Goal: Task Accomplishment & Management: Manage account settings

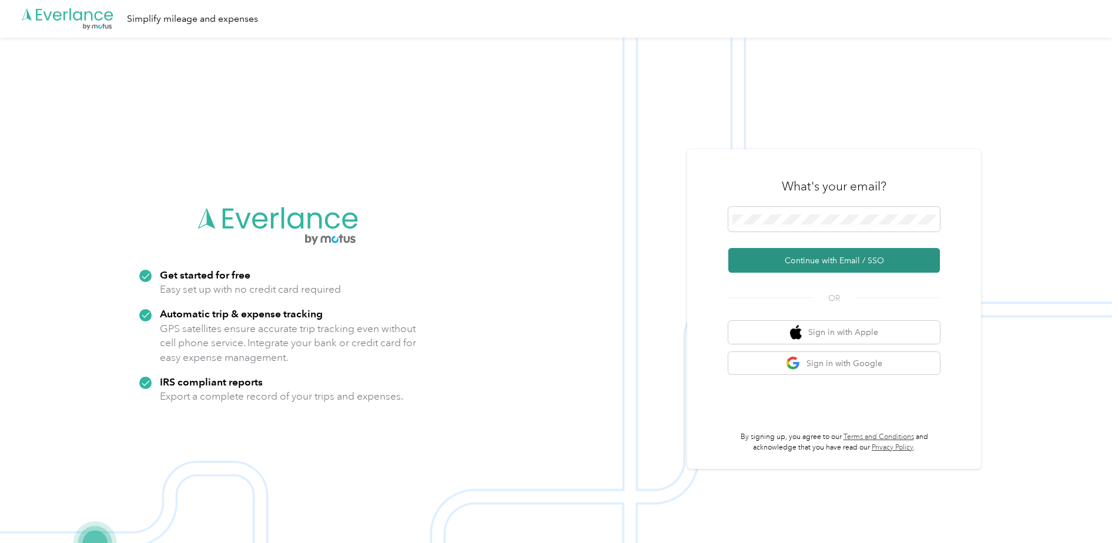
click at [853, 256] on button "Continue with Email / SSO" at bounding box center [835, 260] width 212 height 25
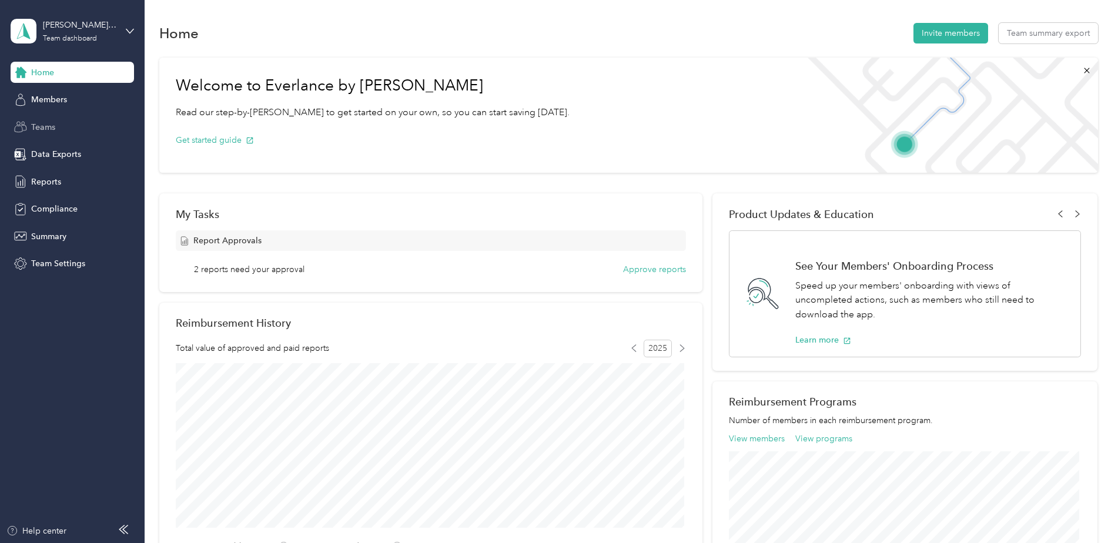
click at [48, 121] on span "Teams" at bounding box center [43, 127] width 24 height 12
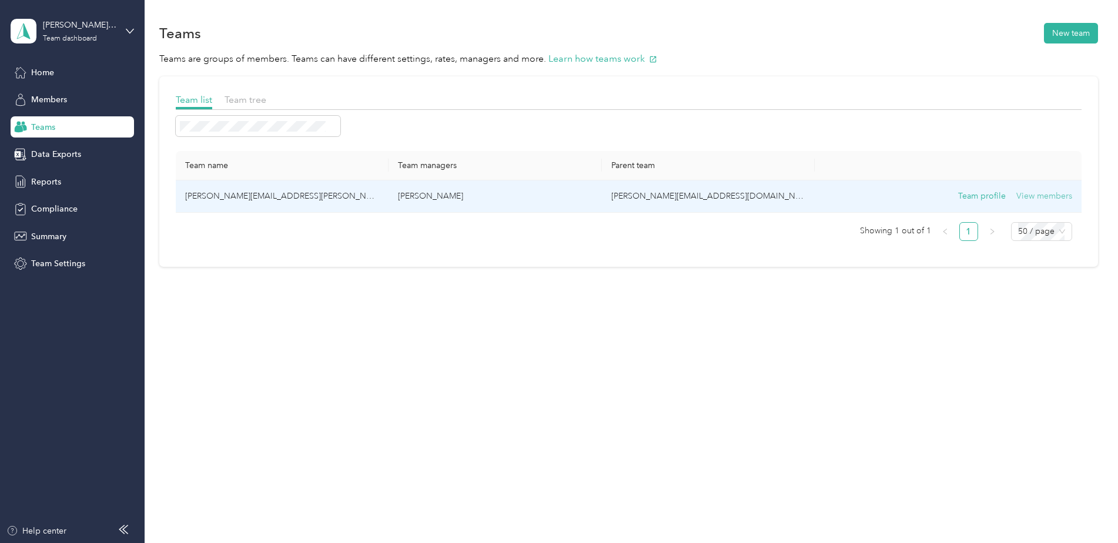
click at [1045, 194] on button "View members" at bounding box center [1045, 196] width 56 height 13
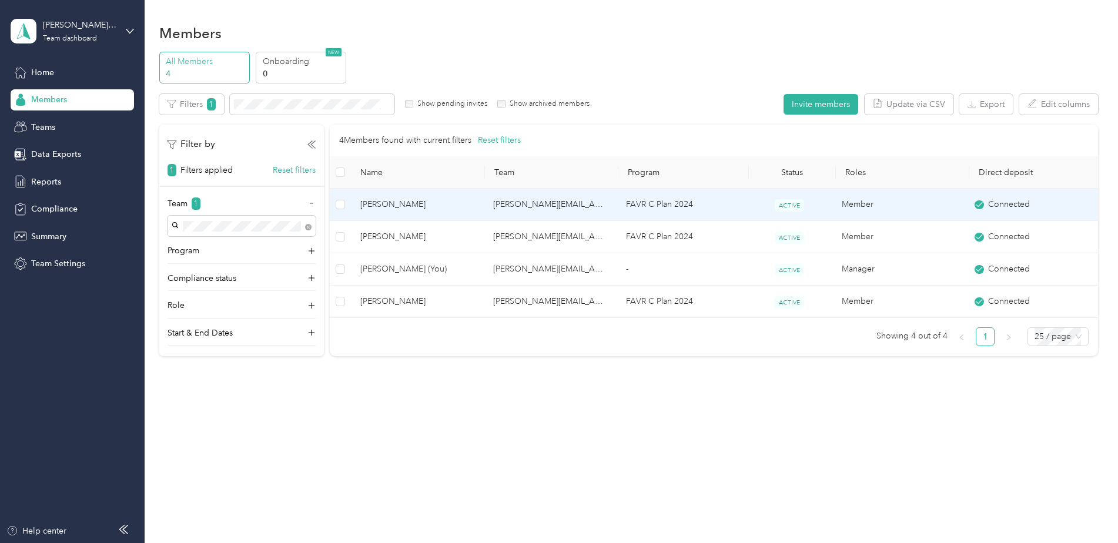
click at [395, 205] on span "[PERSON_NAME]" at bounding box center [417, 204] width 114 height 13
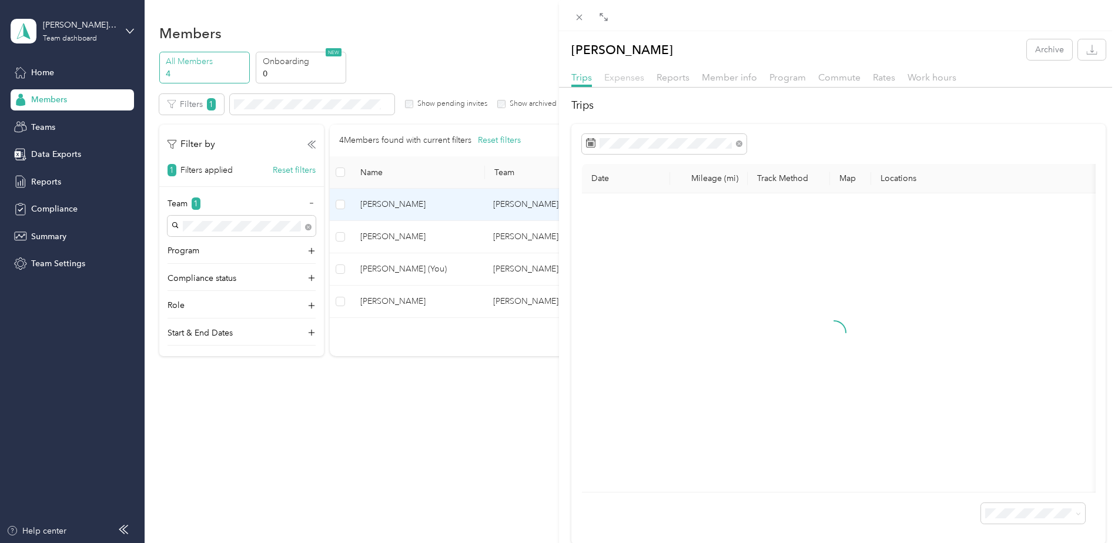
click at [620, 73] on span "Expenses" at bounding box center [624, 77] width 40 height 11
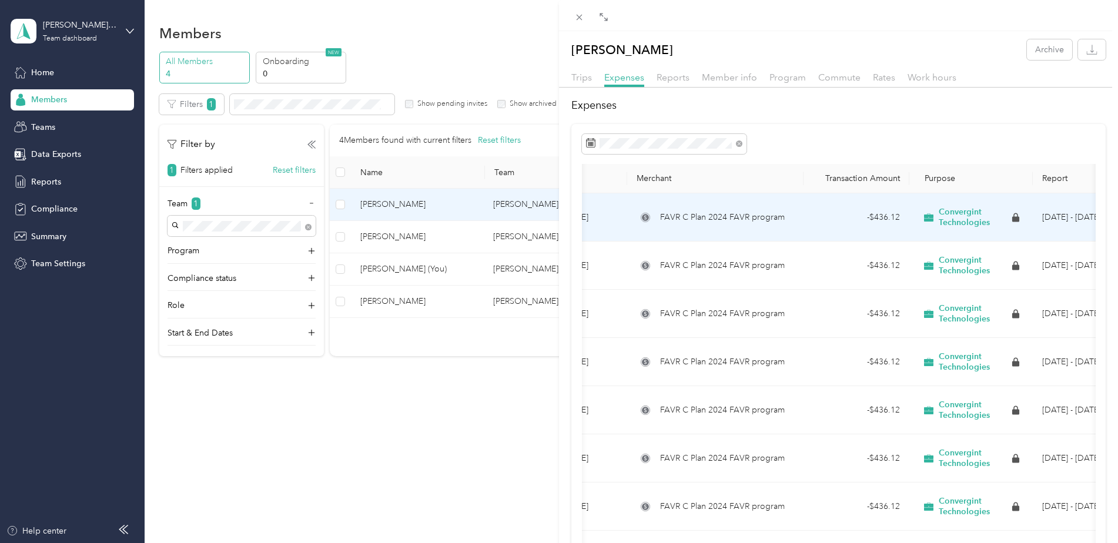
scroll to position [0, 92]
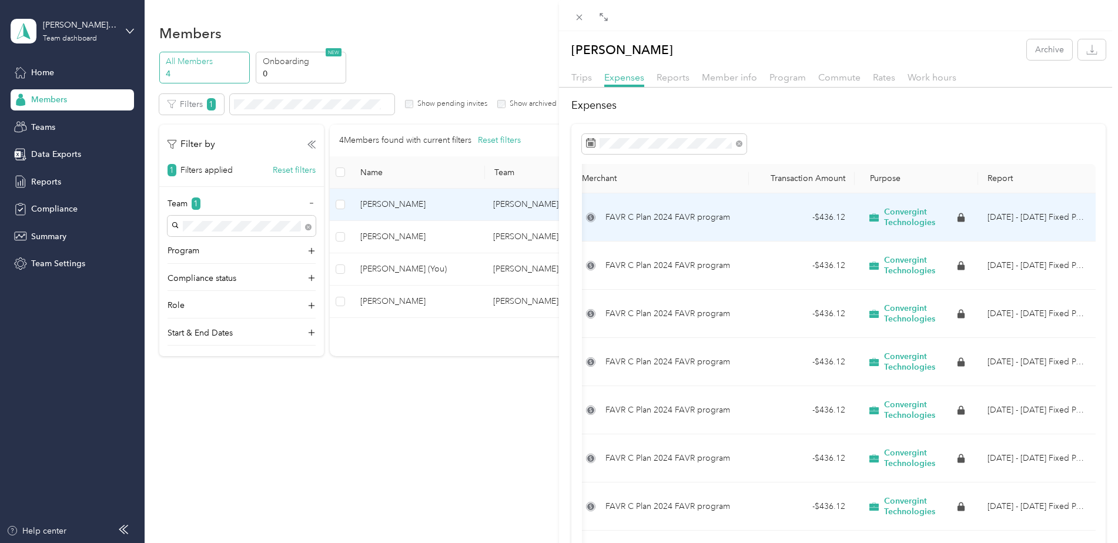
click at [1001, 210] on td "[DATE] - [DATE] Fixed Payment" at bounding box center [1037, 217] width 118 height 48
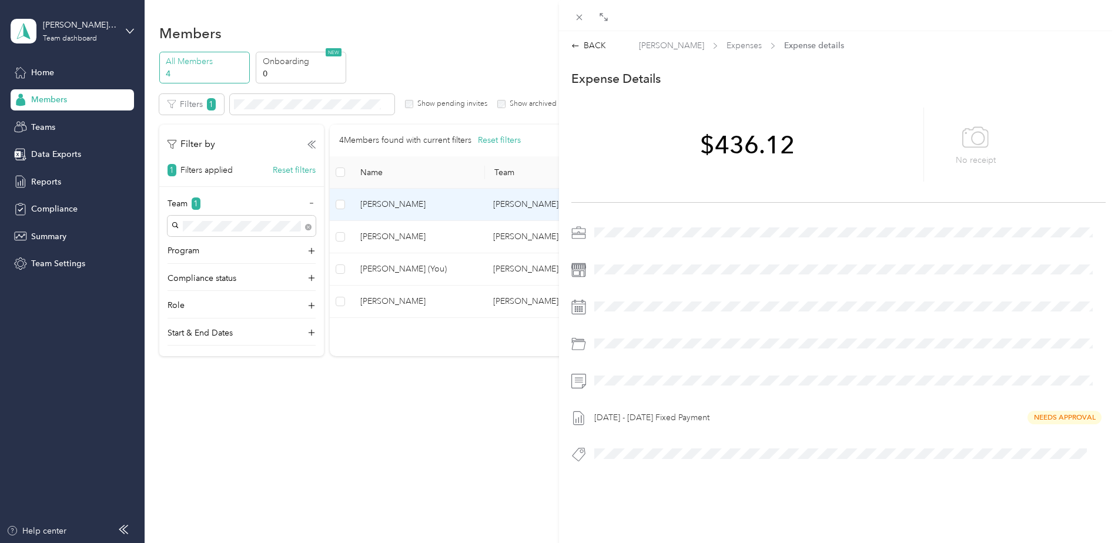
click at [1055, 414] on div "[DATE] - [DATE] Fixed Payment Needs Approval" at bounding box center [848, 418] width 516 height 19
click at [1051, 417] on div "[DATE] - [DATE] Fixed Payment Needs Approval" at bounding box center [848, 418] width 516 height 19
click at [665, 418] on div "[DATE] - [DATE] Fixed Payment Needs Approval" at bounding box center [848, 418] width 516 height 19
click at [583, 44] on div "BACK" at bounding box center [589, 45] width 35 height 12
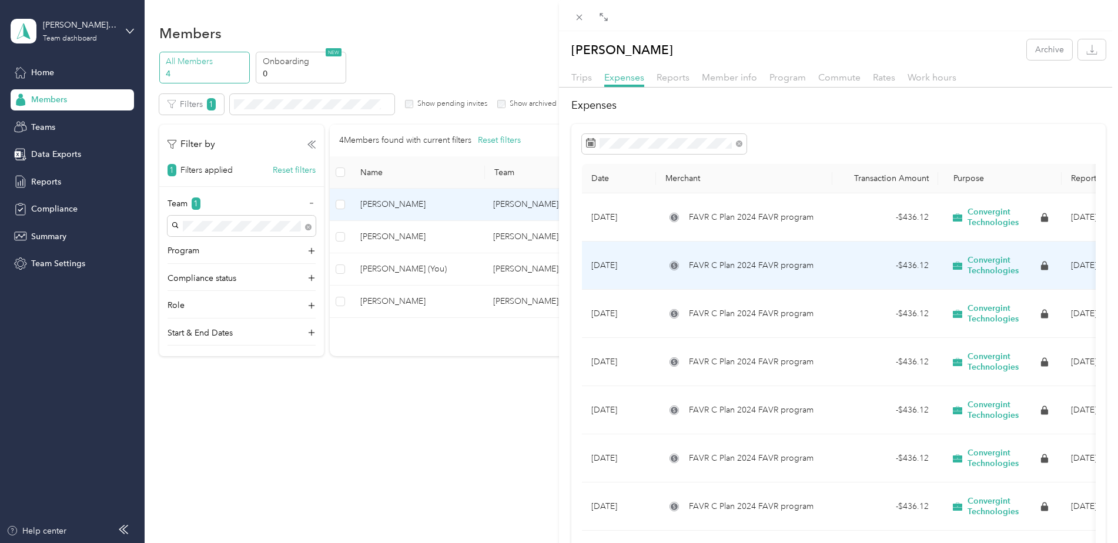
click at [833, 265] on td "- $436.12" at bounding box center [886, 266] width 106 height 48
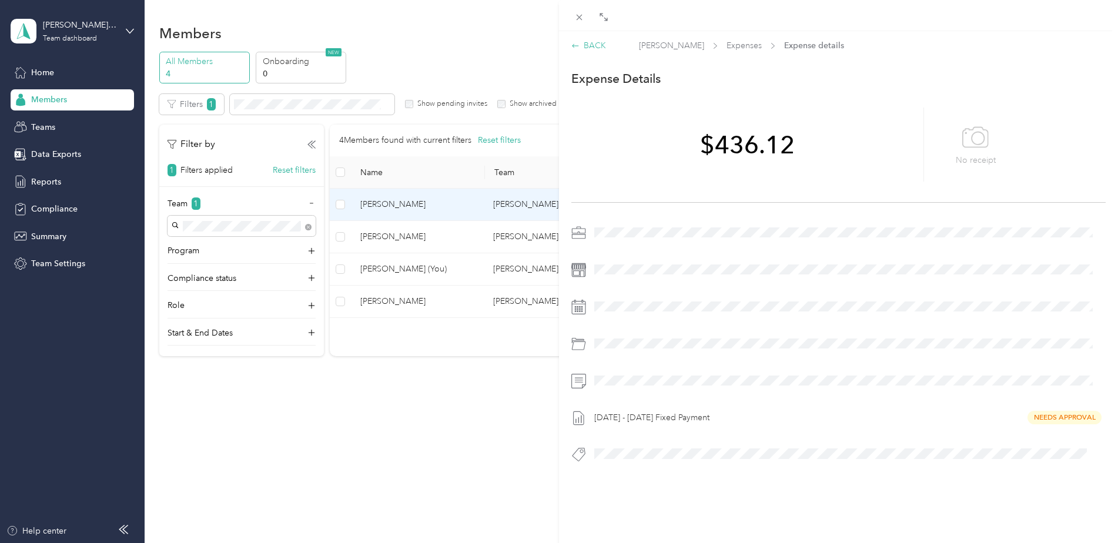
click at [576, 46] on icon at bounding box center [575, 46] width 6 height 4
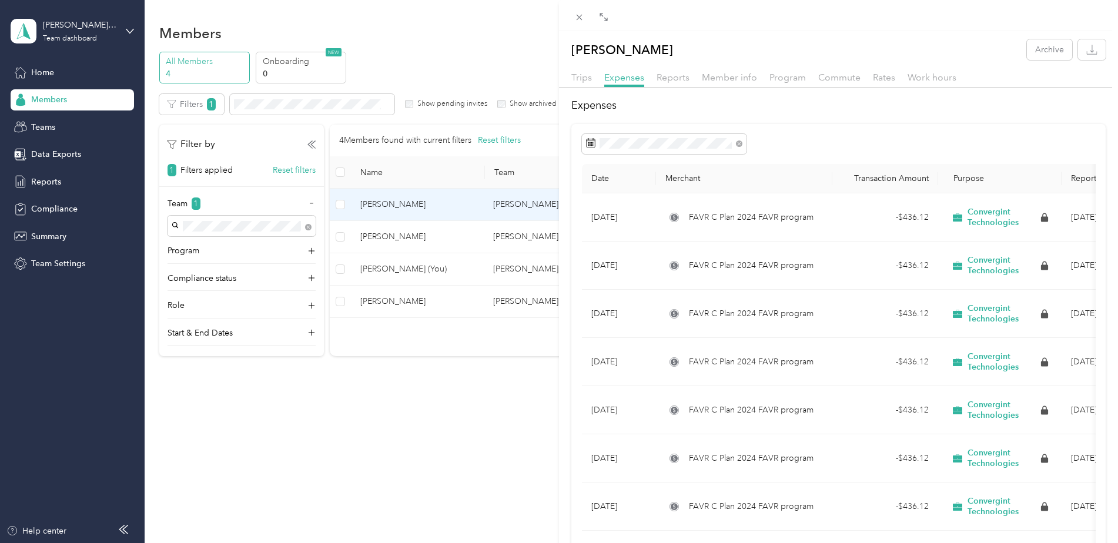
click at [420, 383] on div "[PERSON_NAME] Archive Trips Expenses Reports Member info Program Commute Rates …" at bounding box center [559, 271] width 1118 height 543
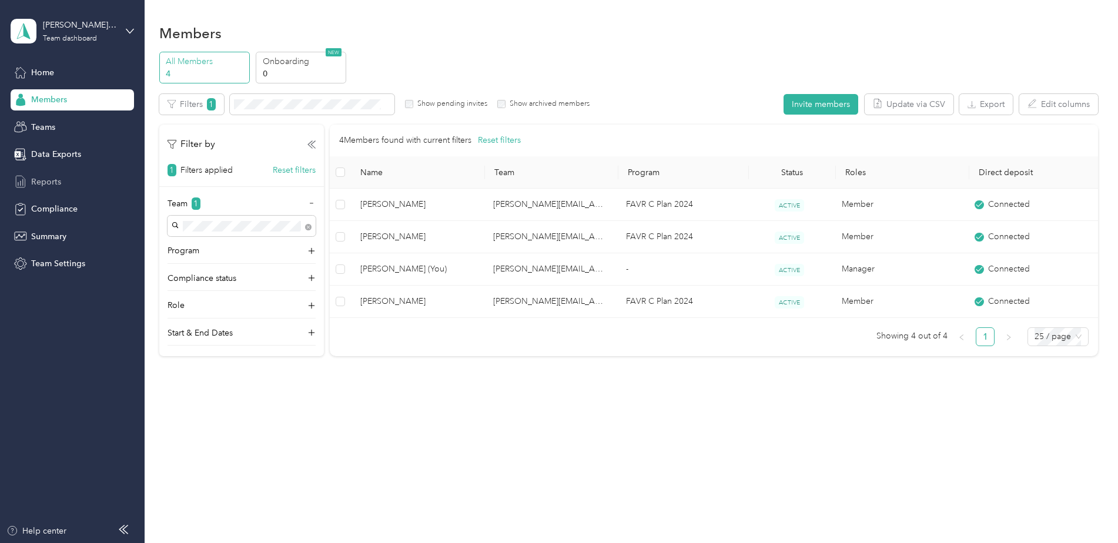
click at [63, 176] on div "Reports" at bounding box center [72, 181] width 123 height 21
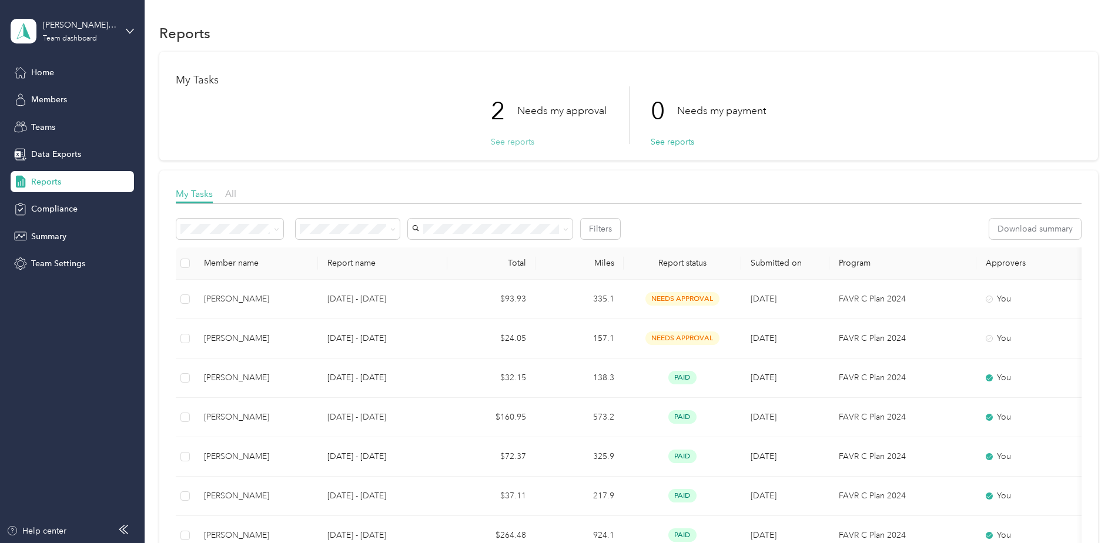
click at [510, 136] on button "See reports" at bounding box center [513, 142] width 44 height 12
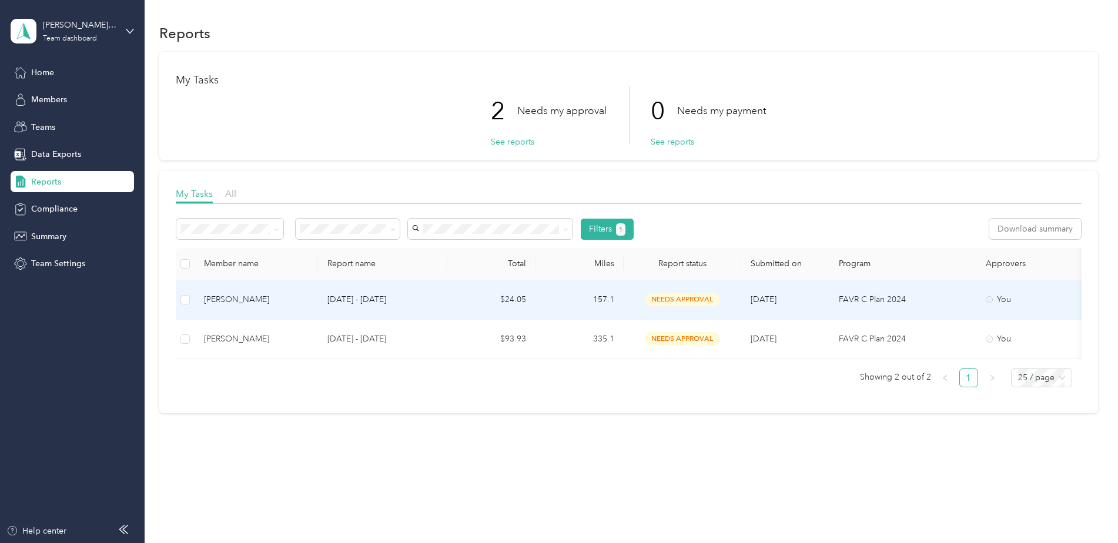
click at [686, 296] on span "needs approval" at bounding box center [683, 300] width 74 height 14
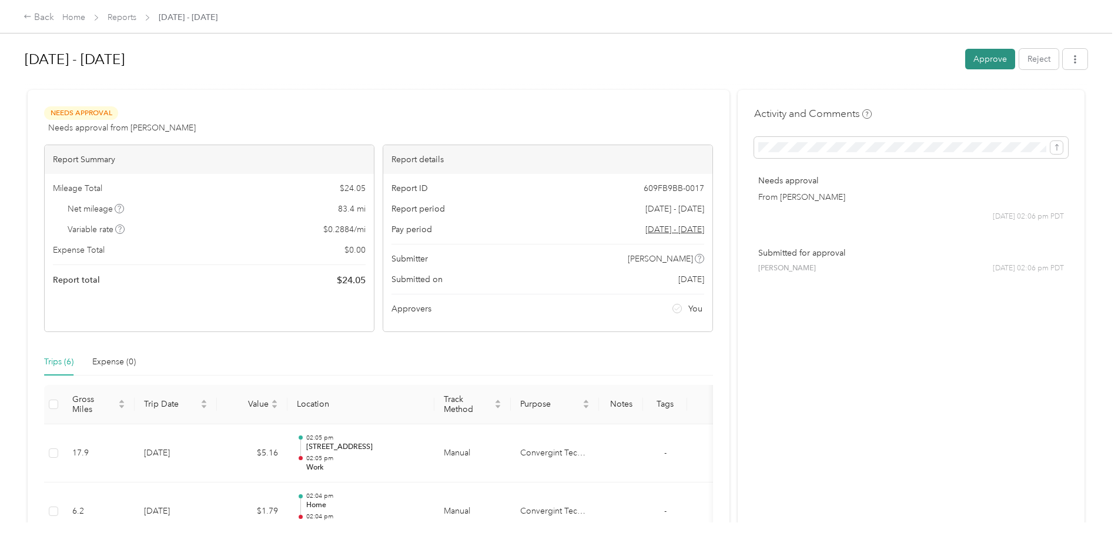
click at [995, 55] on button "Approve" at bounding box center [990, 59] width 50 height 21
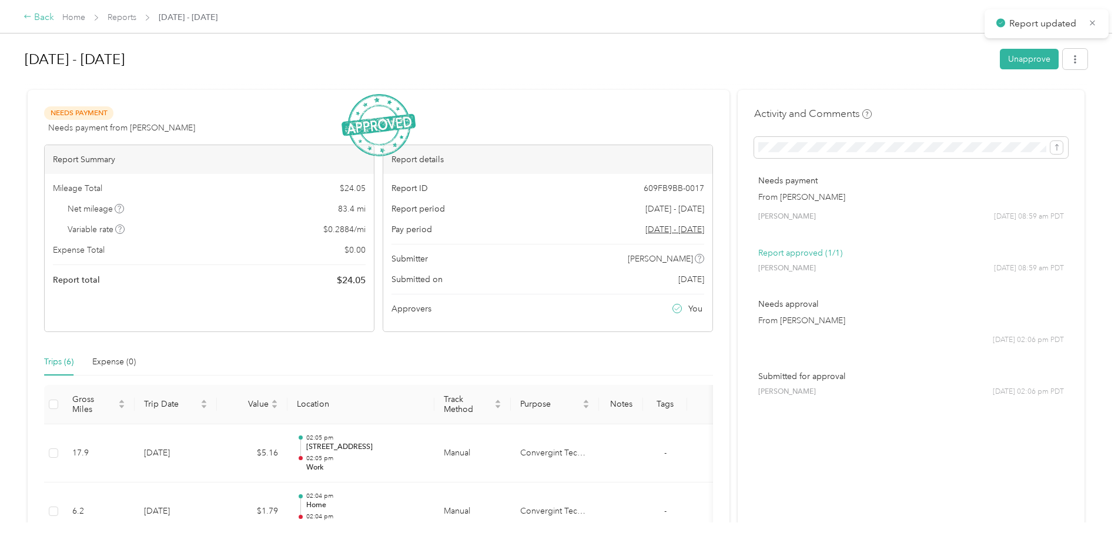
click at [35, 12] on div "Back" at bounding box center [39, 18] width 31 height 14
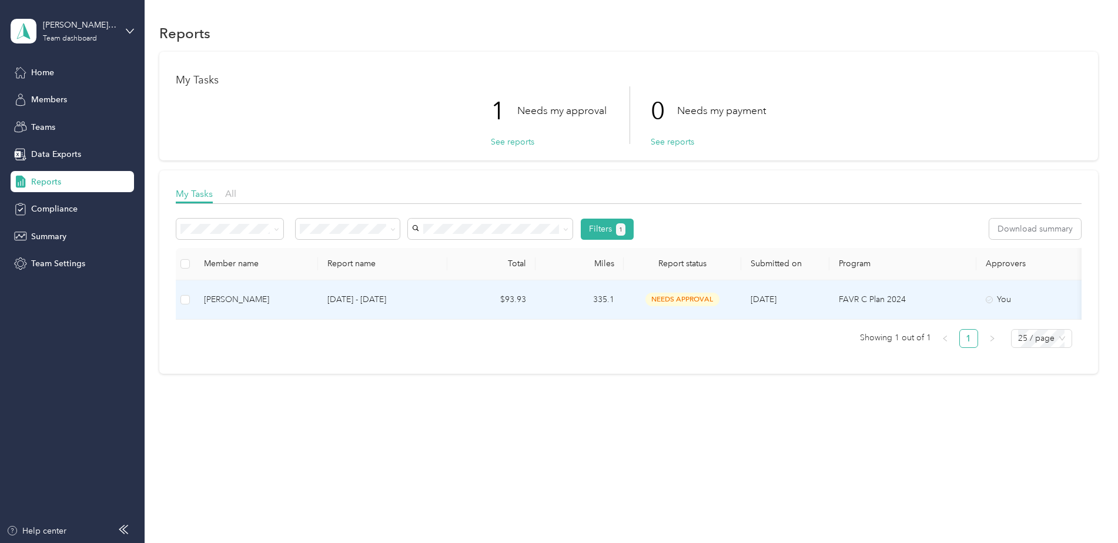
click at [688, 299] on span "needs approval" at bounding box center [683, 300] width 74 height 14
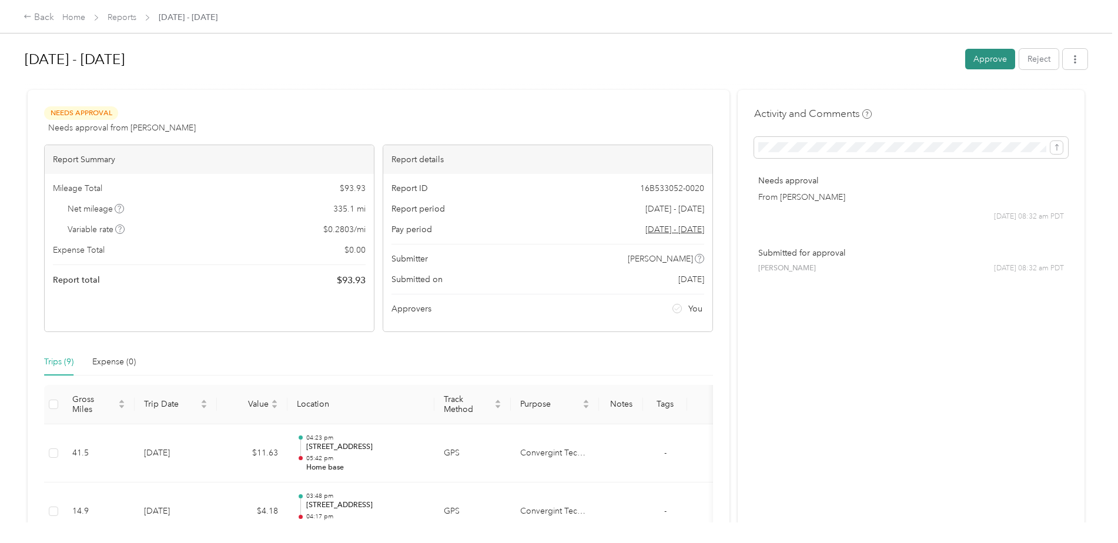
click at [982, 55] on button "Approve" at bounding box center [990, 59] width 50 height 21
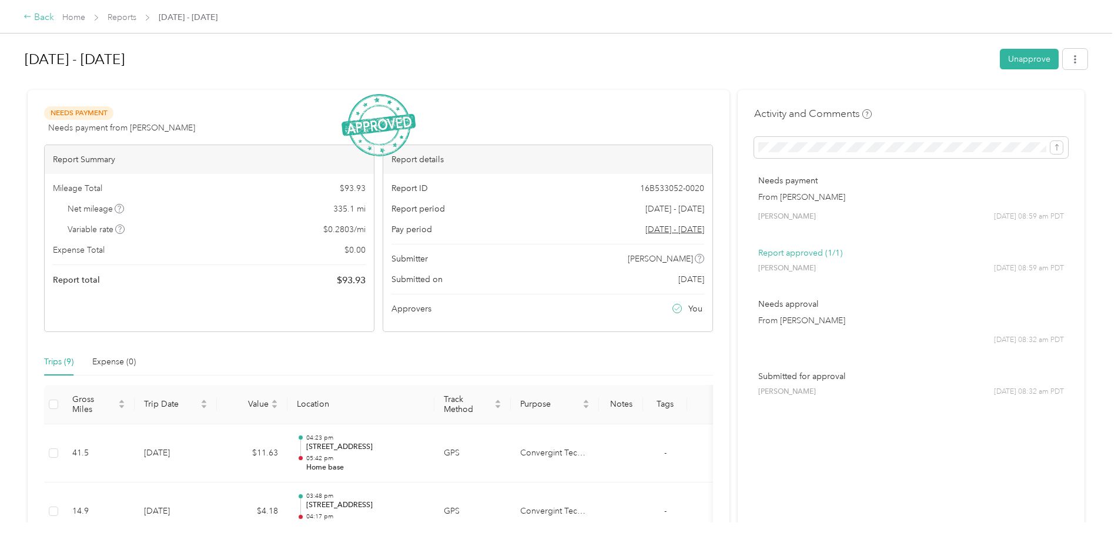
click at [47, 18] on div "Back" at bounding box center [39, 18] width 31 height 14
